Goal: Information Seeking & Learning: Check status

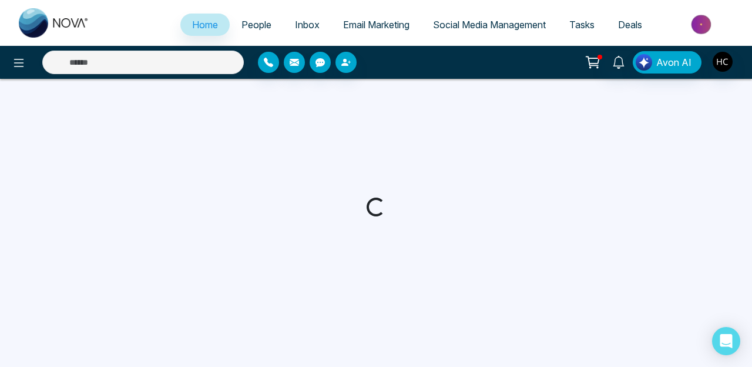
select select "*"
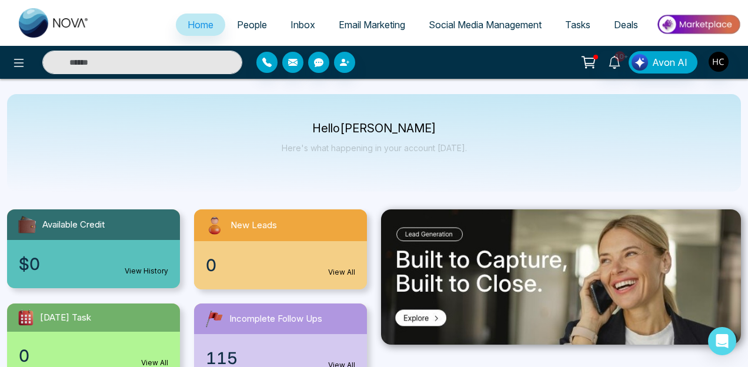
click at [380, 22] on span "Email Marketing" at bounding box center [372, 25] width 66 height 12
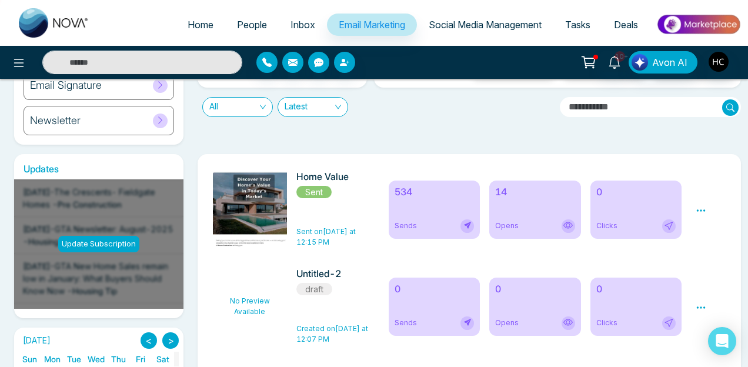
scroll to position [128, 0]
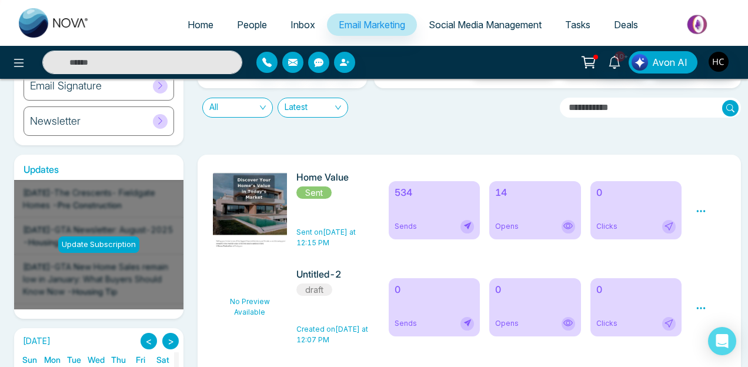
click at [541, 208] on div "14 Opens" at bounding box center [535, 210] width 92 height 58
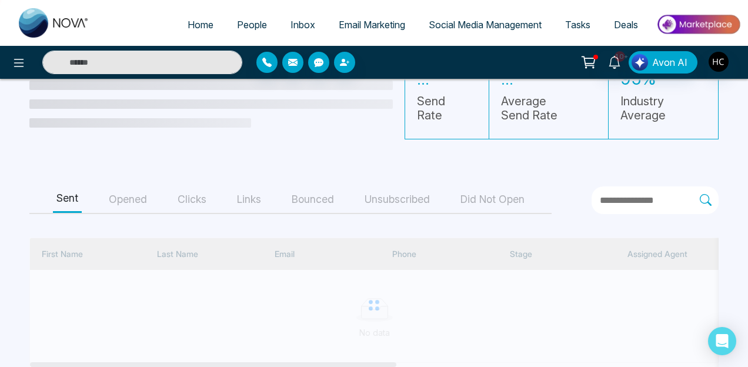
scroll to position [89, 0]
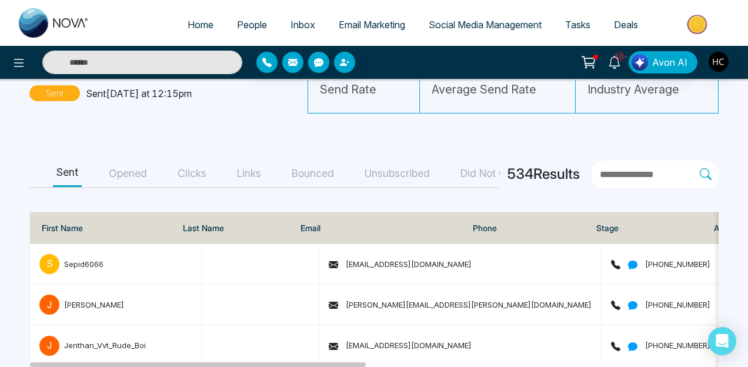
click at [138, 173] on button "Opened" at bounding box center [127, 173] width 45 height 26
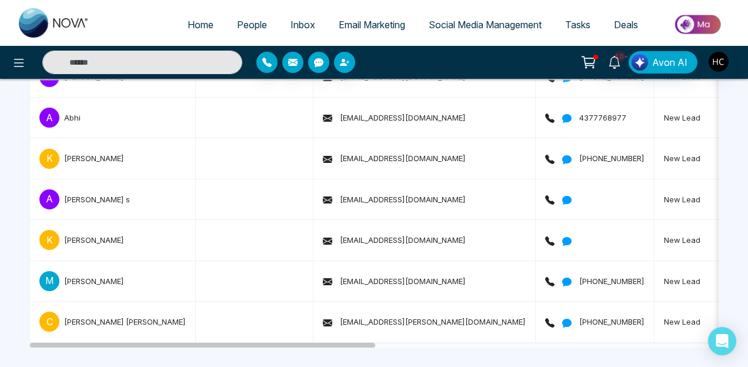
scroll to position [0, 0]
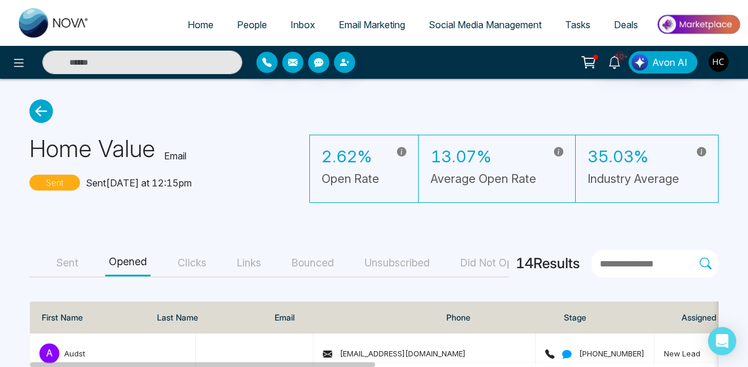
click at [247, 259] on button "Links" at bounding box center [248, 263] width 31 height 26
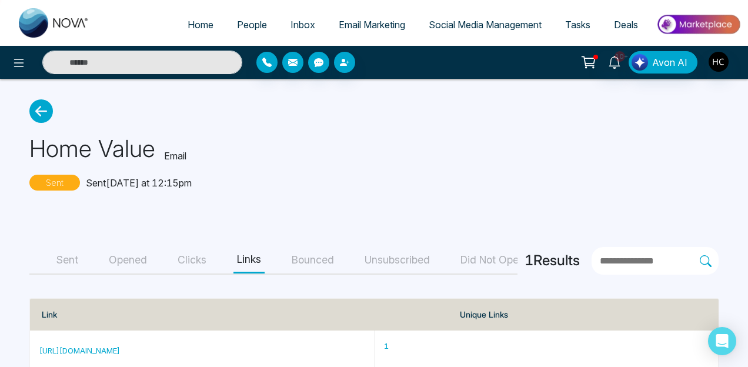
scroll to position [24, 0]
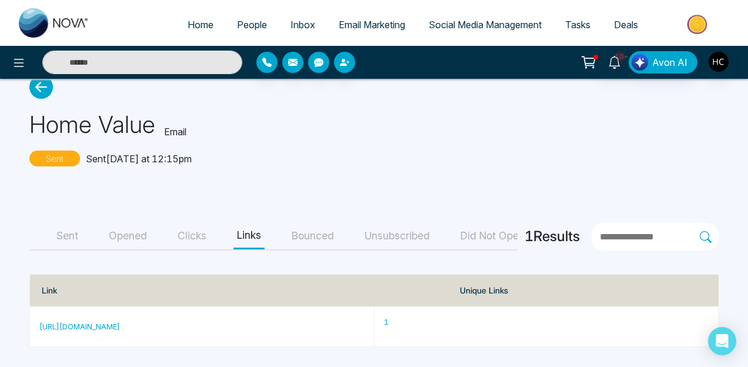
click at [204, 216] on main "Home Value Email Sent Sent [DATE] at 12:15pm Sent Opened Clicks Links Bounced U…" at bounding box center [374, 211] width 748 height 313
click at [191, 233] on button "Clicks" at bounding box center [192, 236] width 36 height 26
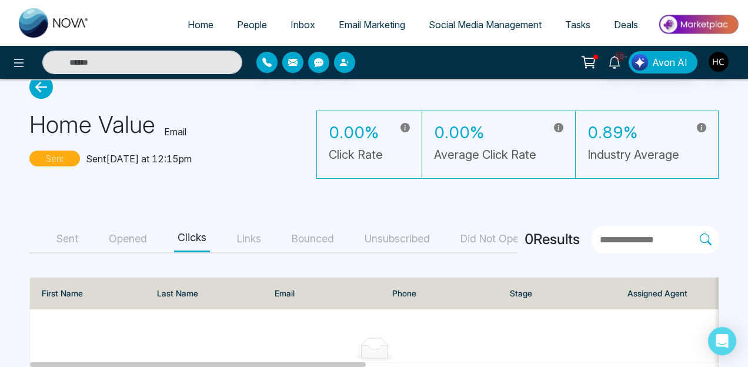
click at [76, 236] on button "Sent" at bounding box center [67, 239] width 29 height 26
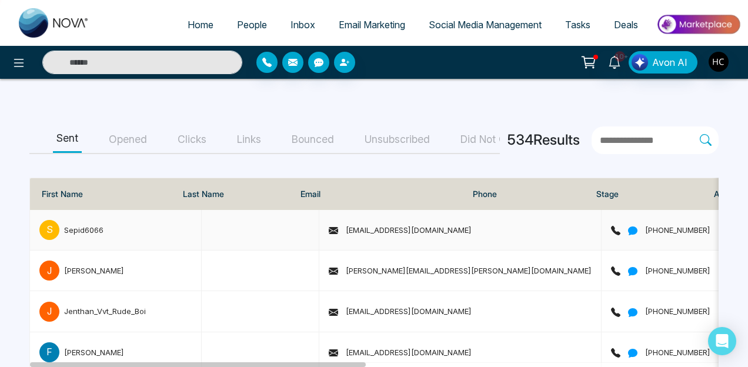
scroll to position [167, 0]
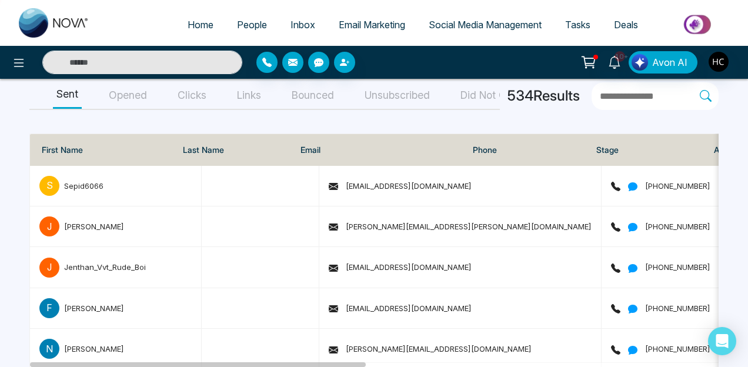
click at [608, 93] on div "Notification" at bounding box center [614, 83] width 53 height 20
click at [646, 107] on label at bounding box center [654, 96] width 127 height 28
click at [646, 104] on input "text" at bounding box center [648, 96] width 101 height 15
click at [651, 101] on input "text" at bounding box center [648, 96] width 101 height 15
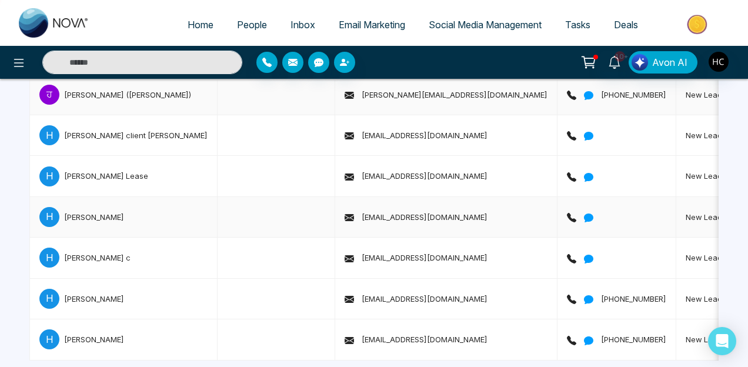
scroll to position [269, 0]
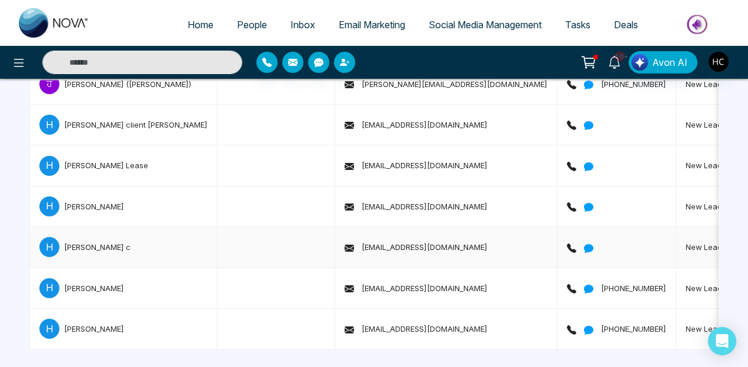
type input "*******"
click at [103, 242] on div "H [PERSON_NAME] c" at bounding box center [123, 247] width 168 height 20
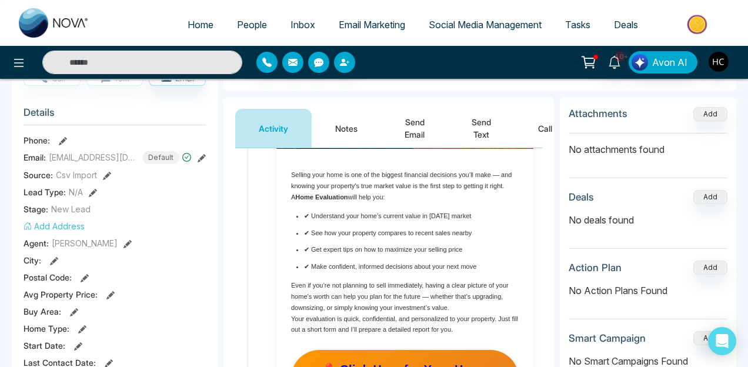
scroll to position [996, 0]
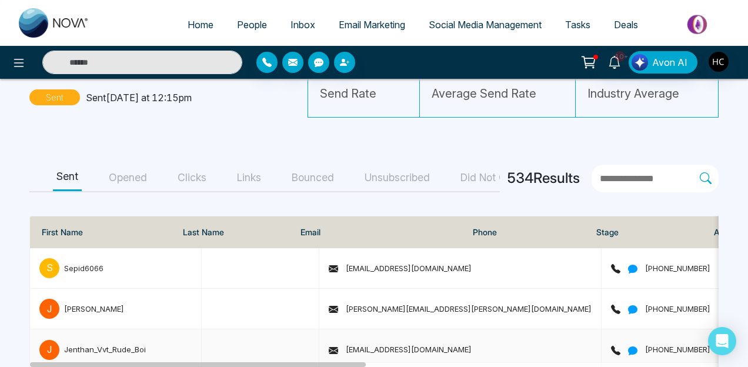
scroll to position [79, 0]
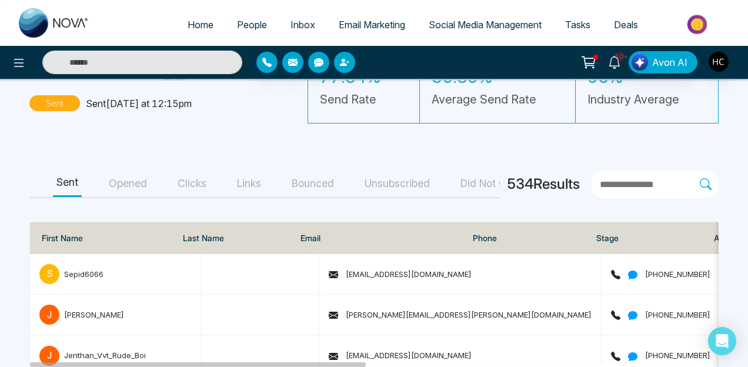
click at [148, 186] on button "Opened" at bounding box center [127, 183] width 45 height 26
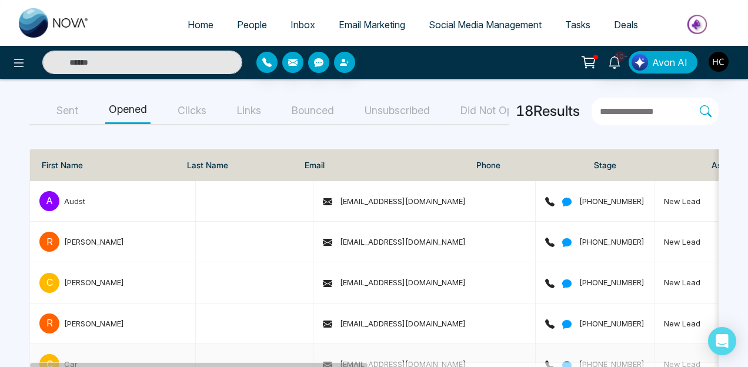
scroll to position [0, 0]
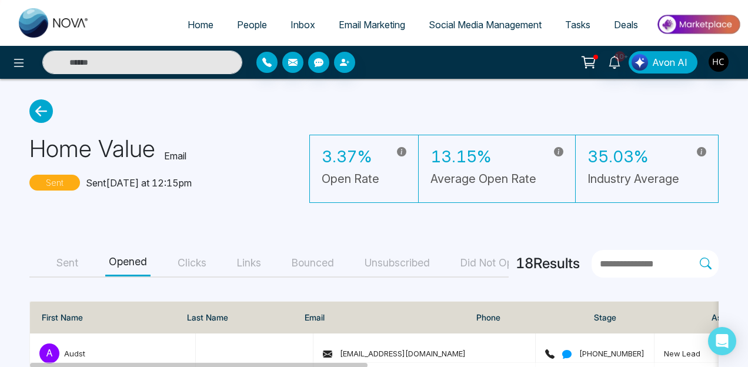
click at [203, 254] on button "Clicks" at bounding box center [192, 263] width 36 height 26
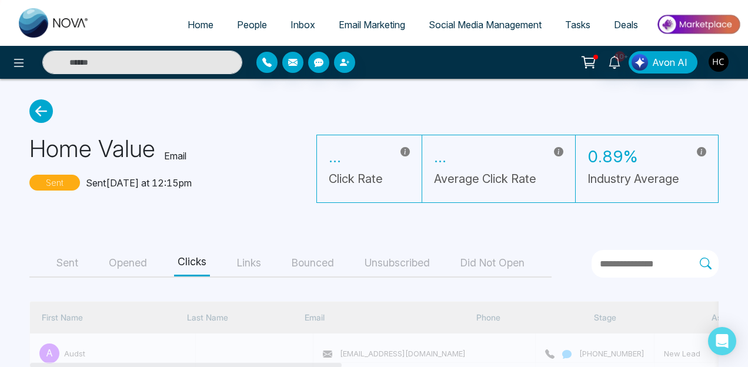
scroll to position [89, 0]
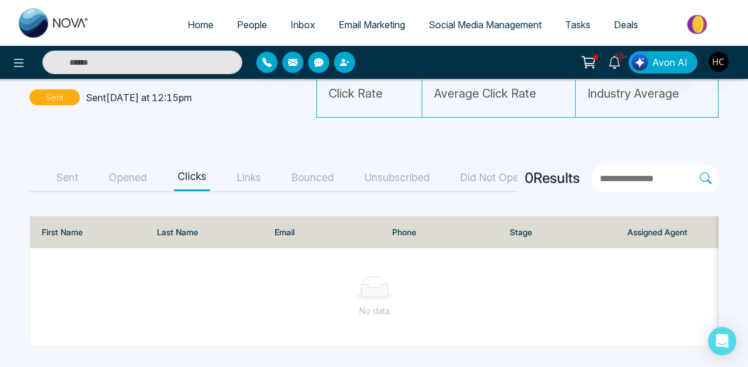
click at [253, 153] on main "Home Value Email Sent Sent [DATE] at 12:15pm 0.00% Click Rate 0.00% Average Cli…" at bounding box center [374, 180] width 748 height 373
click at [253, 166] on button "Links" at bounding box center [248, 178] width 31 height 26
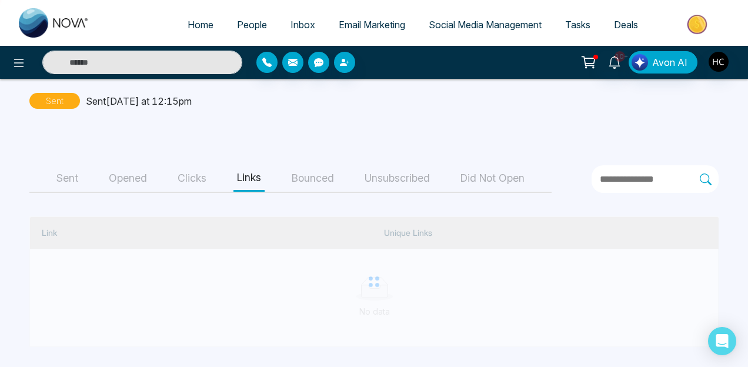
scroll to position [24, 0]
